Goal: Transaction & Acquisition: Purchase product/service

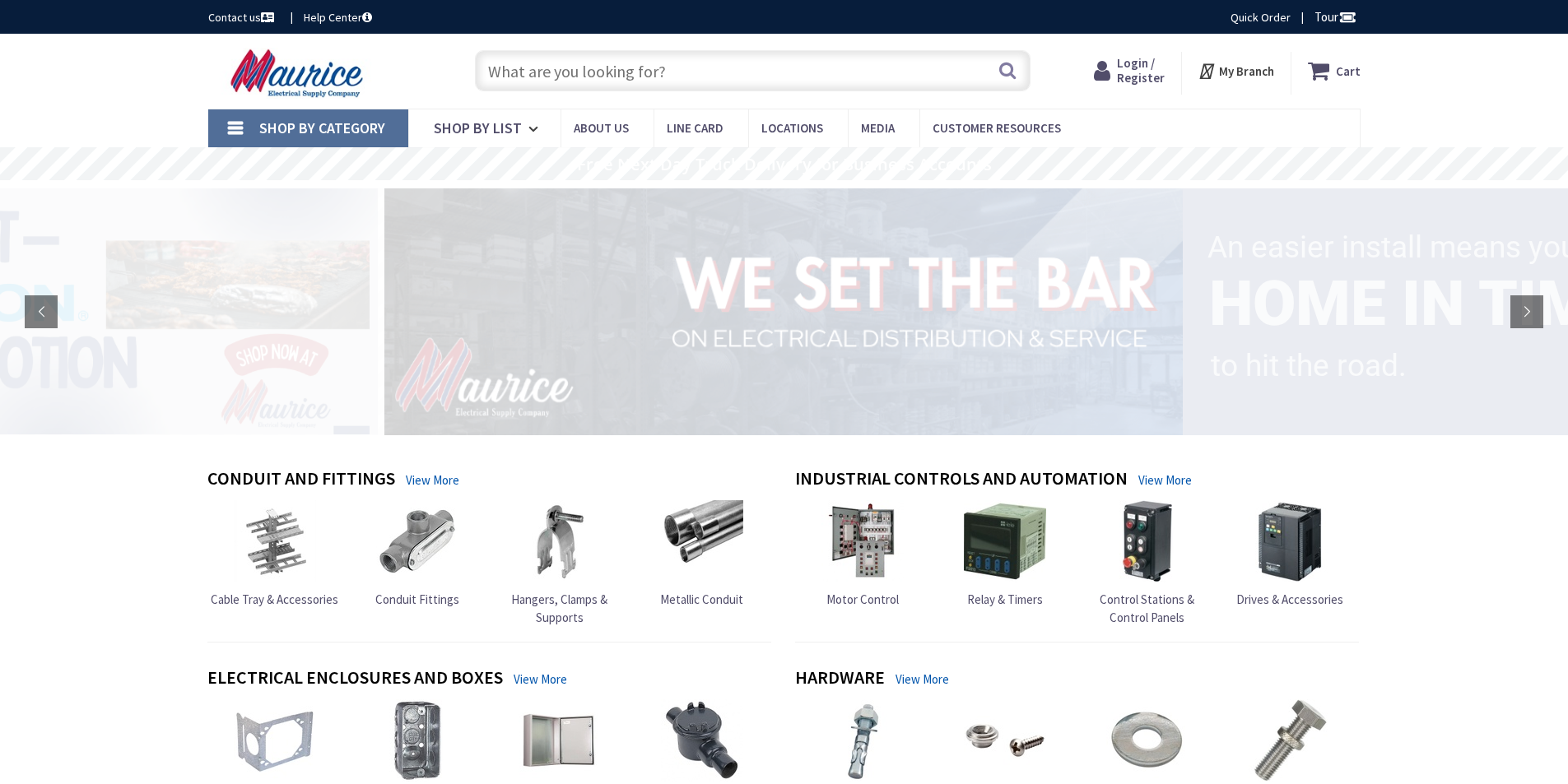
click at [1136, 70] on span "Login / Register" at bounding box center [1141, 70] width 48 height 31
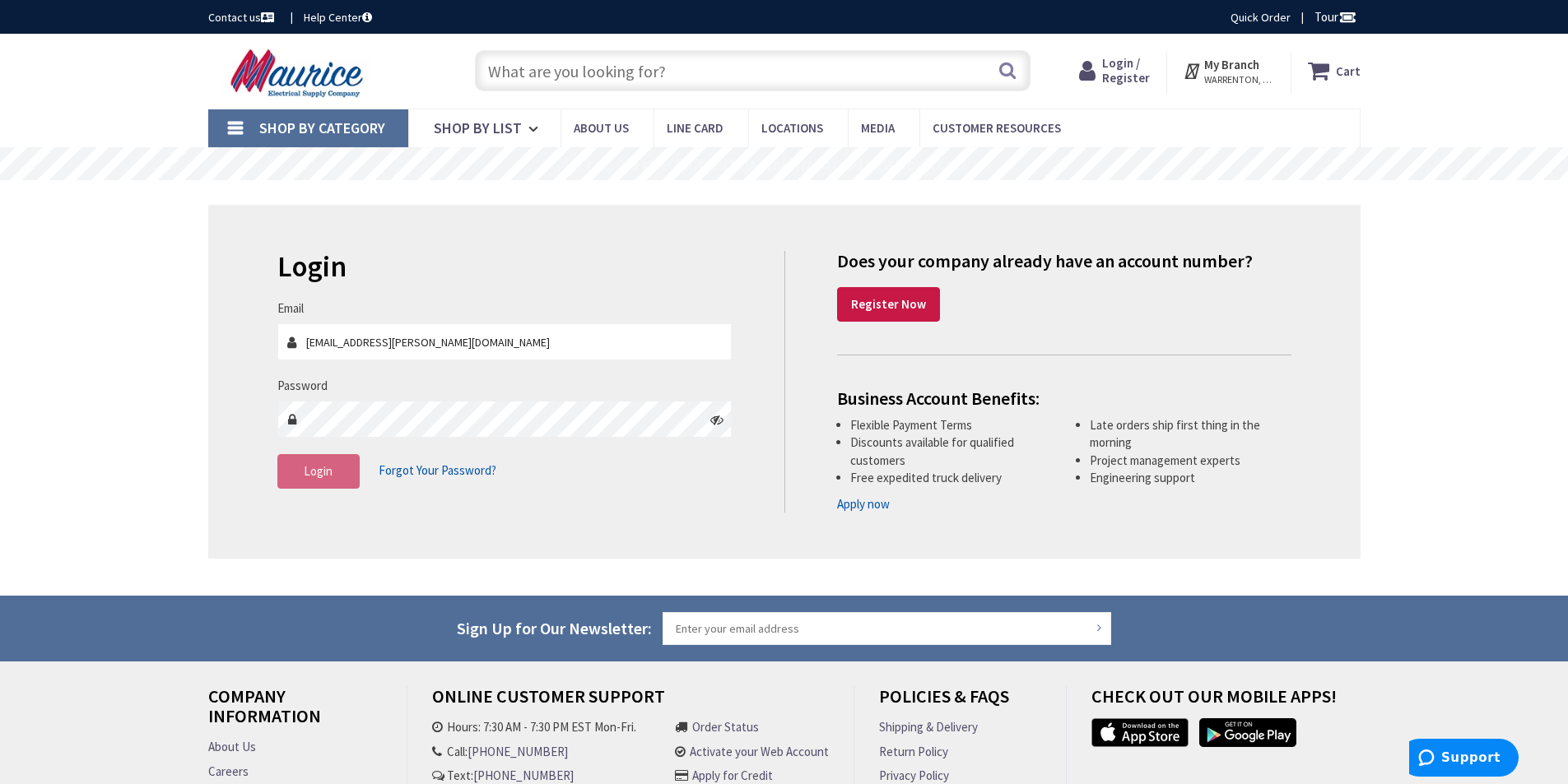
type input "jde.eckert@gmail.com"
click at [326, 469] on span "Login" at bounding box center [318, 471] width 29 height 15
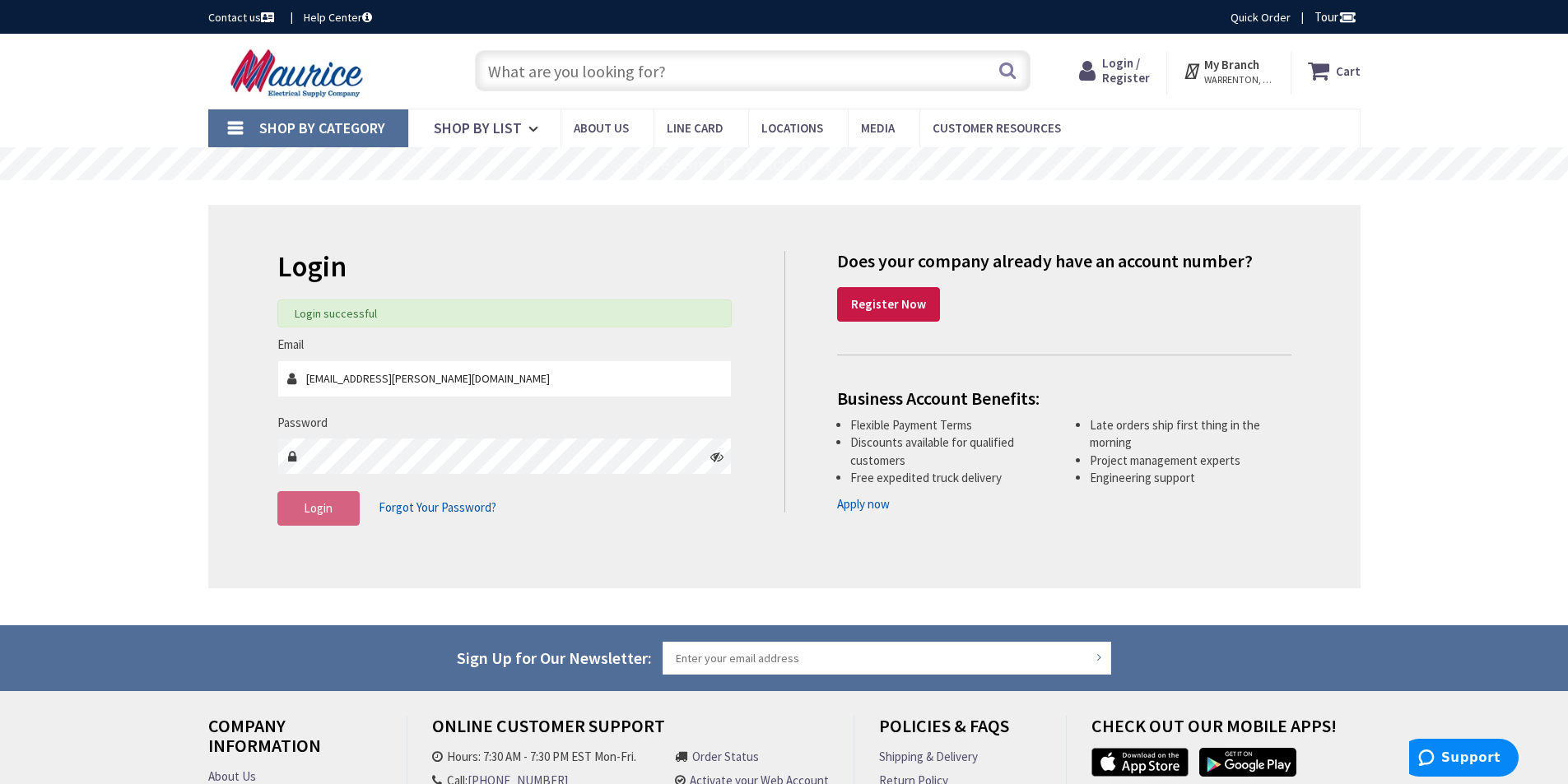
click at [613, 83] on input "text" at bounding box center [753, 70] width 556 height 41
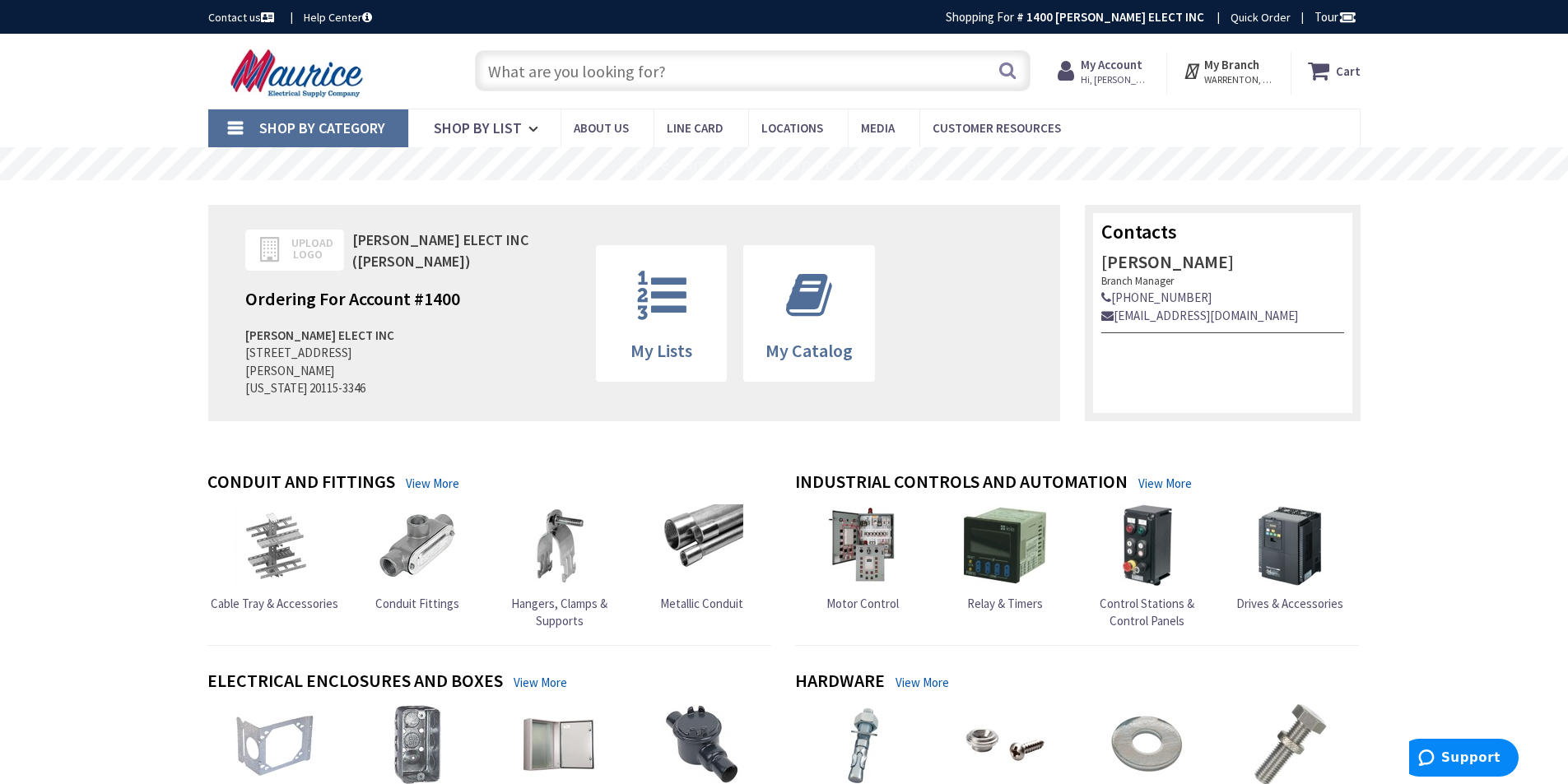
click at [613, 77] on input "text" at bounding box center [753, 70] width 556 height 41
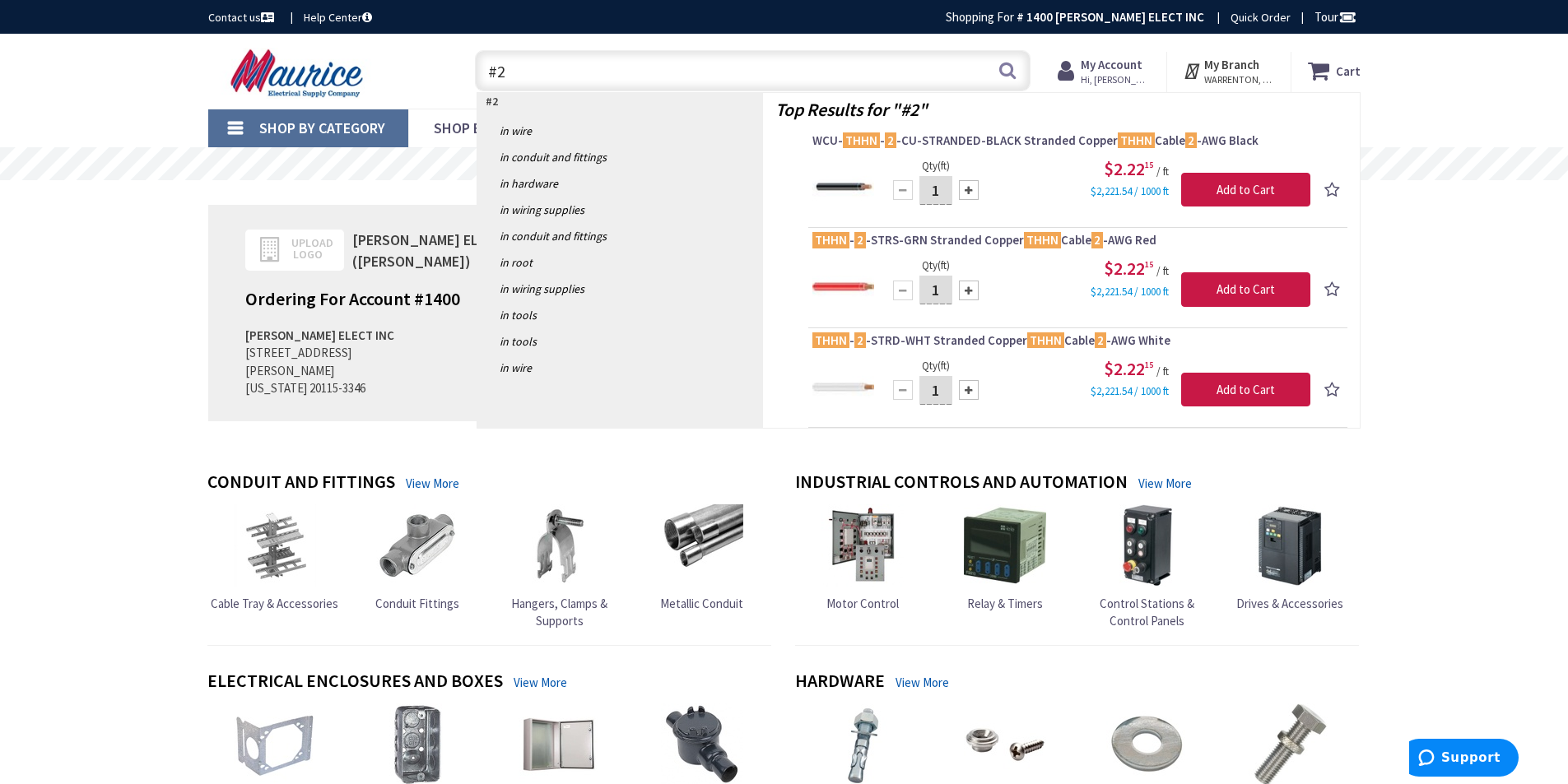
type input "#"
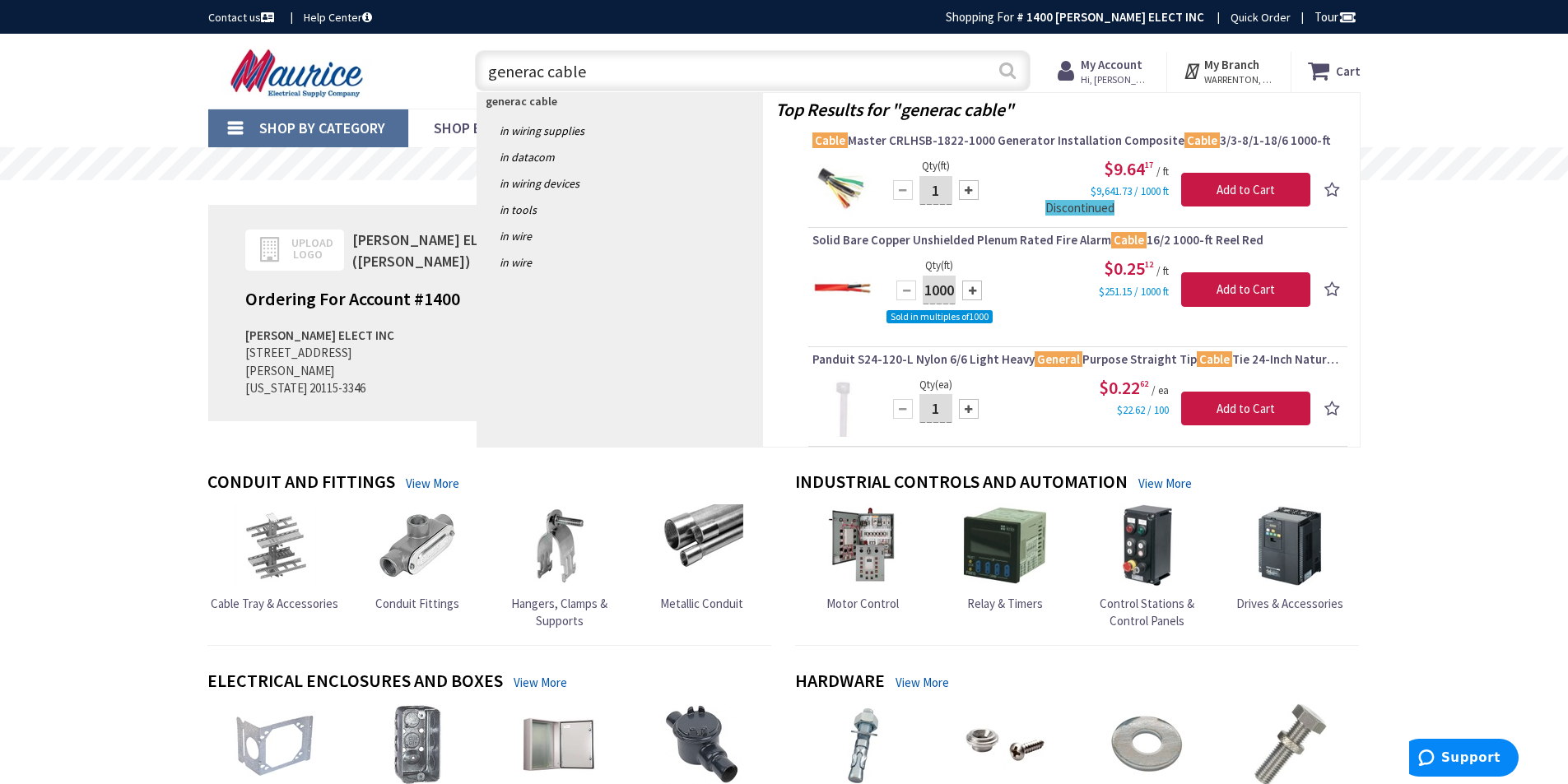
type input "generac cable"
click at [1007, 69] on button "Search" at bounding box center [1007, 70] width 21 height 38
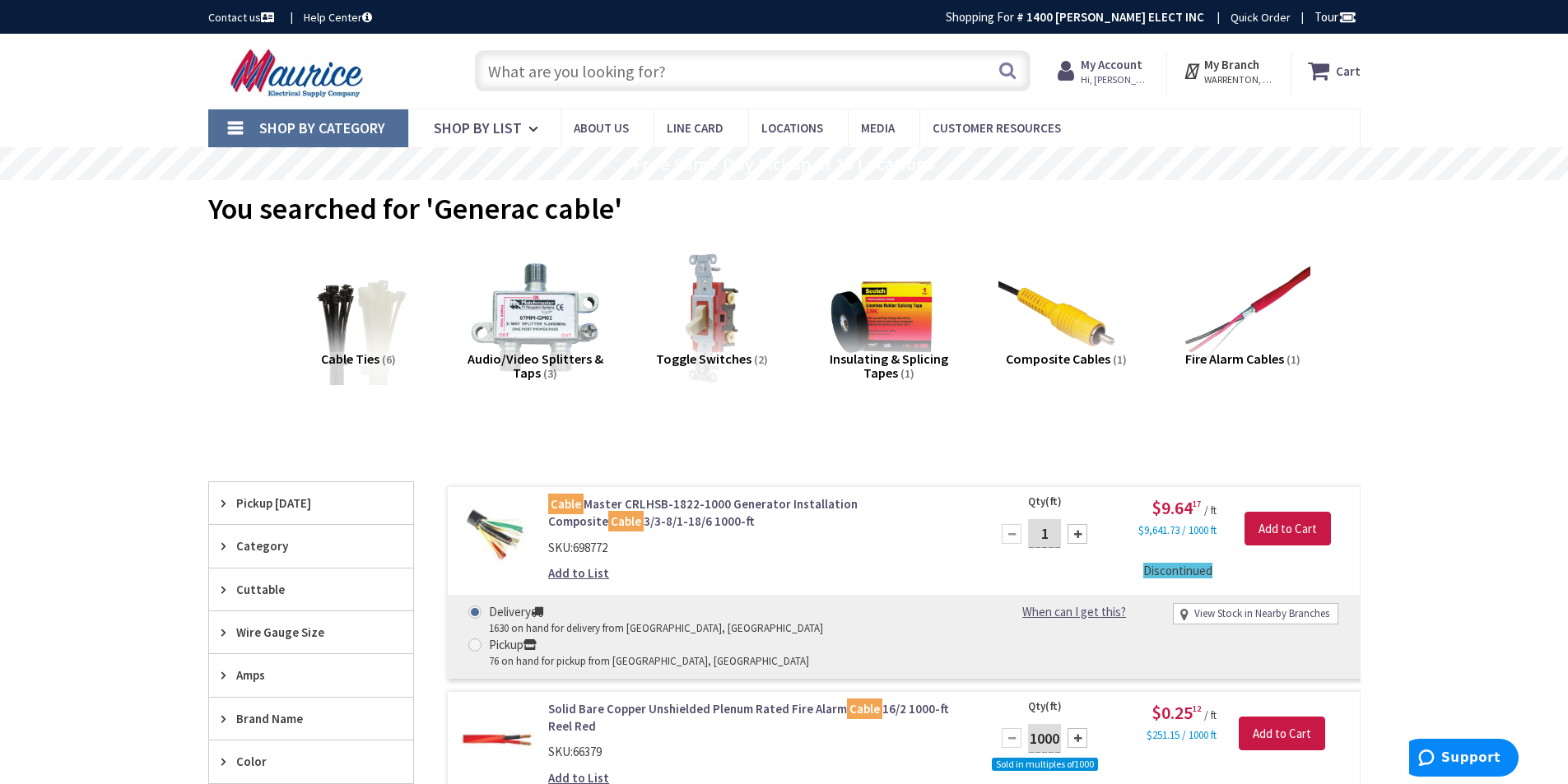
click at [535, 66] on input "text" at bounding box center [753, 70] width 556 height 41
type input "26kw generator cable"
click at [1009, 63] on button "Search" at bounding box center [1007, 70] width 21 height 38
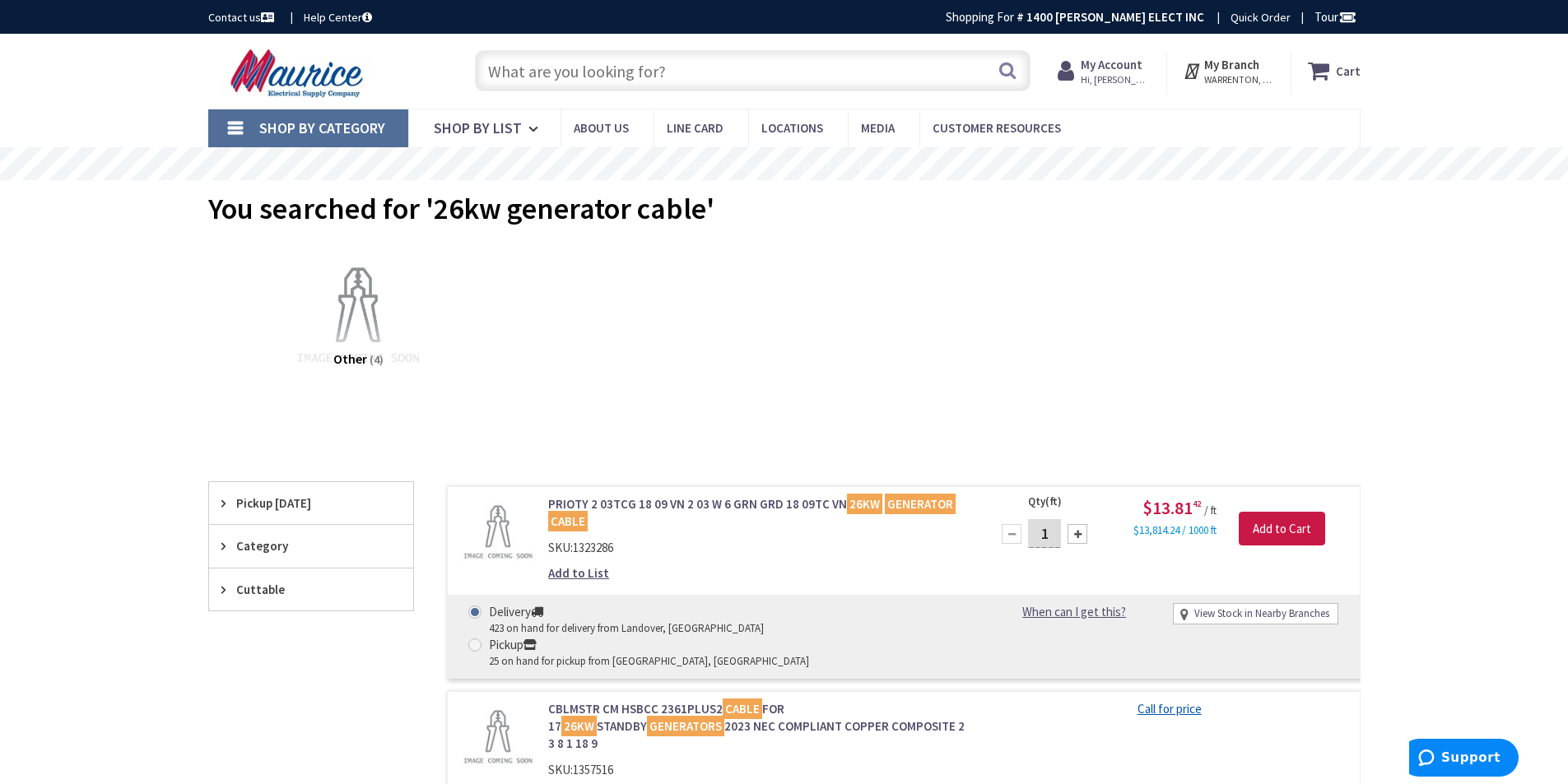
click at [579, 79] on input "text" at bounding box center [753, 70] width 556 height 41
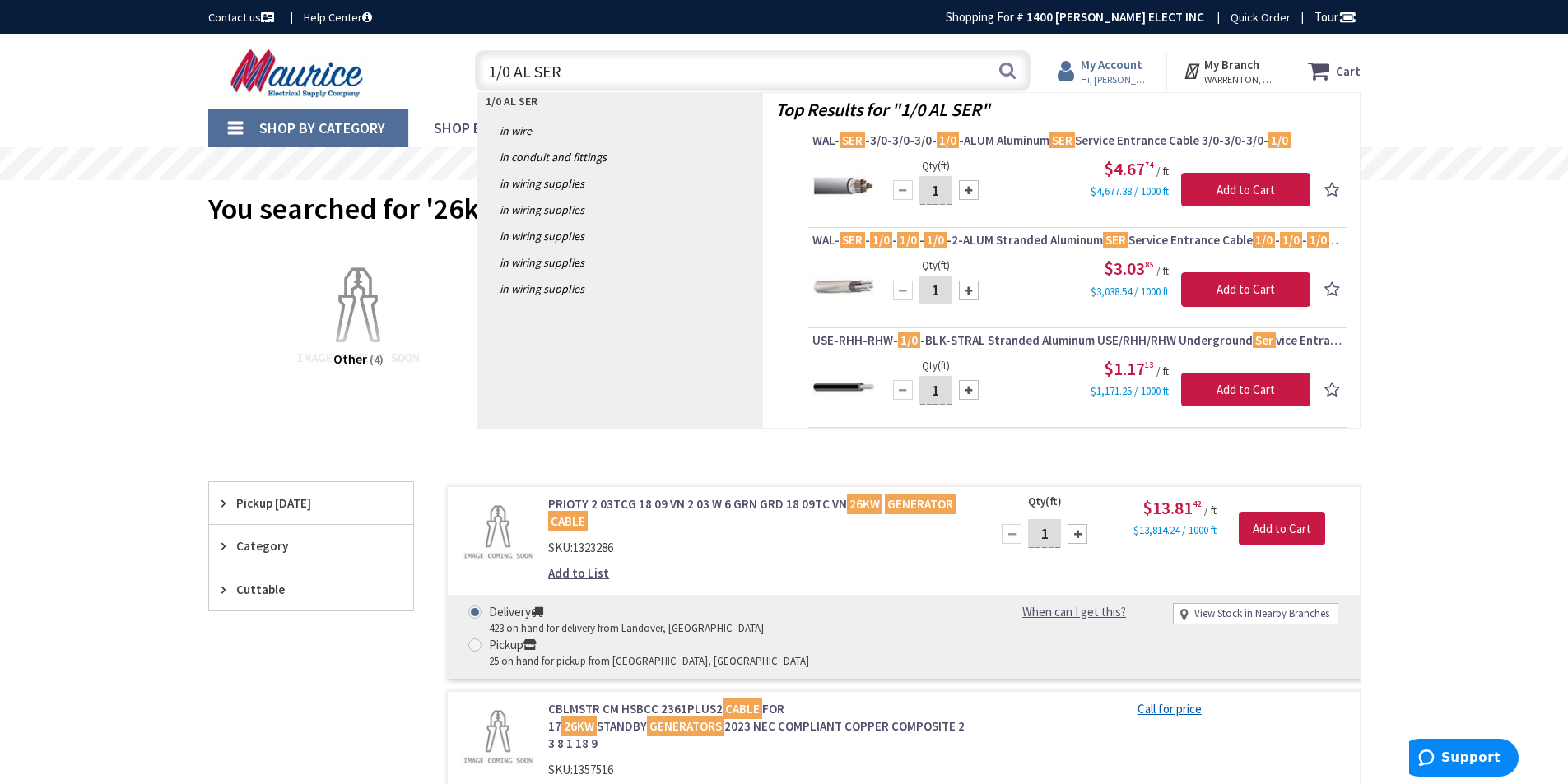
type input "1/0 AL SER"
click at [1125, 70] on strong "My Account" at bounding box center [1111, 64] width 62 height 15
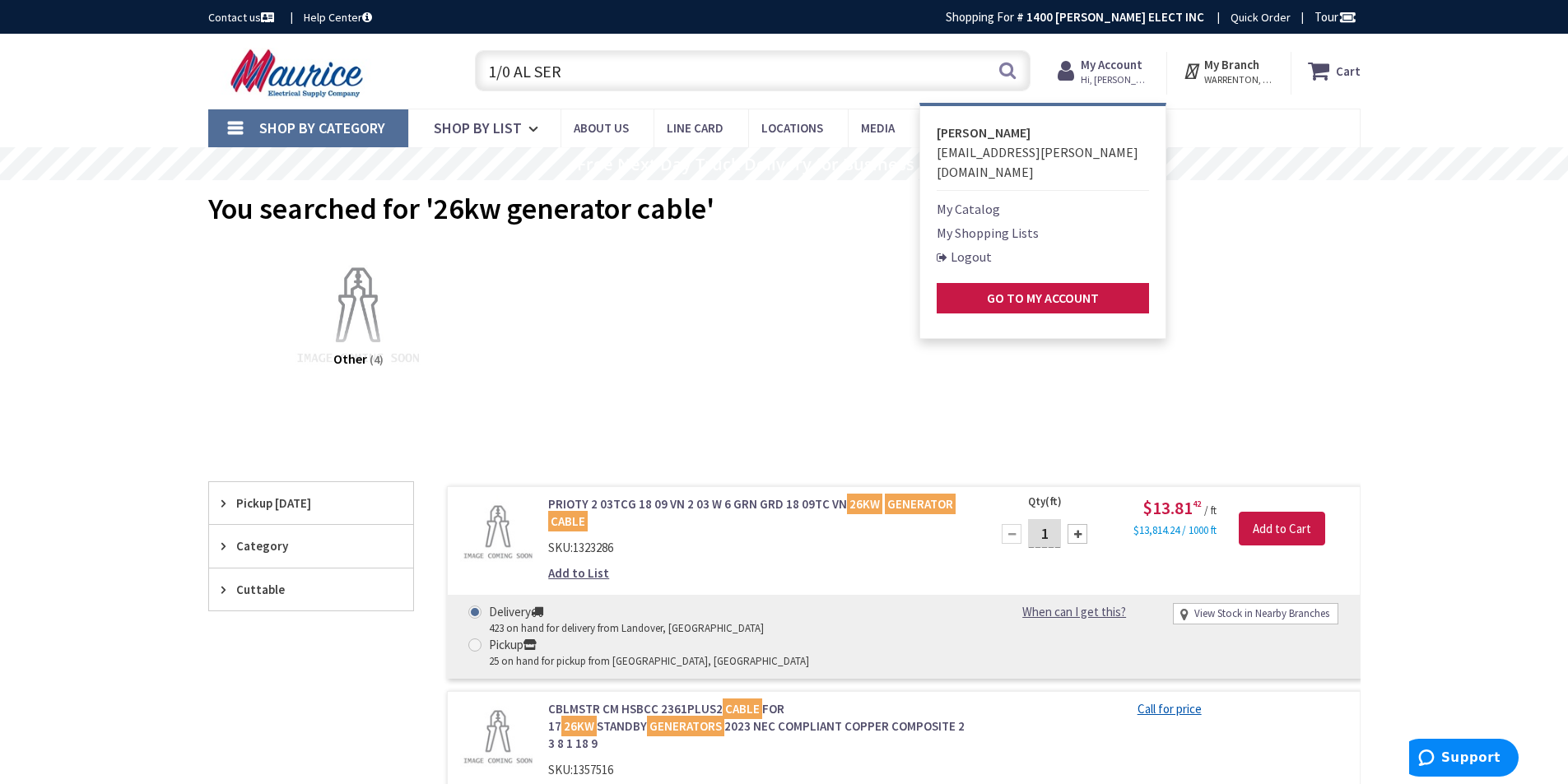
click at [974, 247] on link "Logout" at bounding box center [964, 257] width 55 height 20
